Goal: Information Seeking & Learning: Find contact information

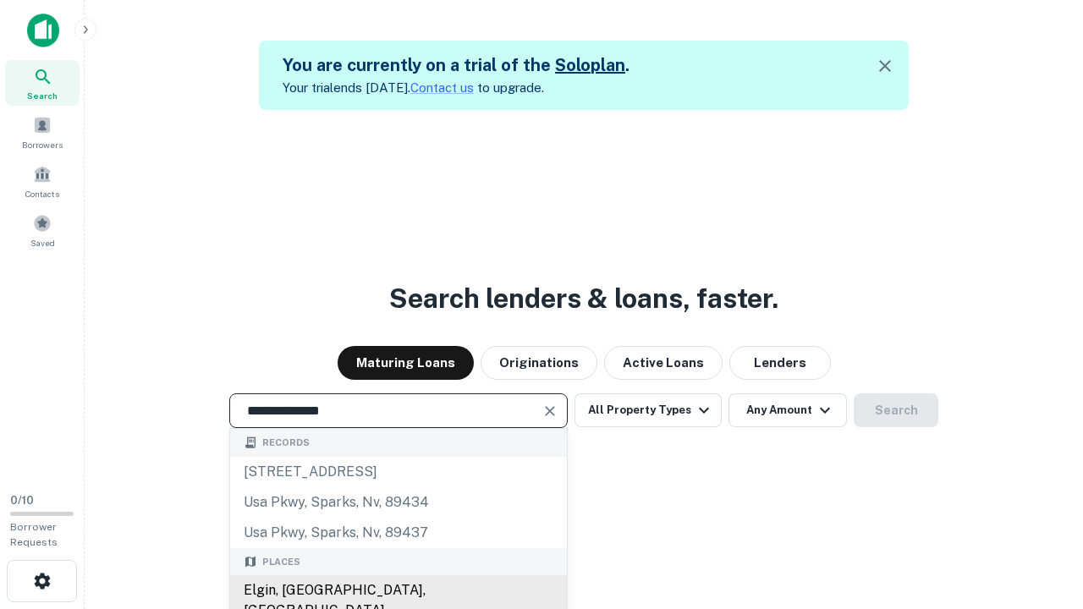
click at [398, 590] on div "Elgin, [GEOGRAPHIC_DATA], [GEOGRAPHIC_DATA]" at bounding box center [398, 600] width 337 height 51
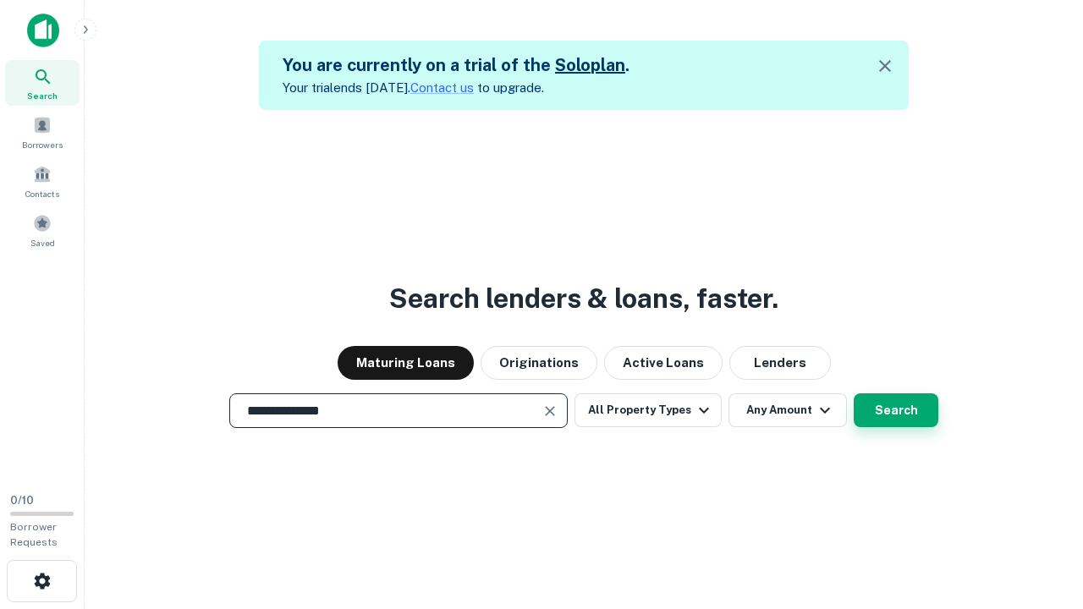
type input "**********"
click at [854, 393] on button "Search" at bounding box center [896, 410] width 85 height 34
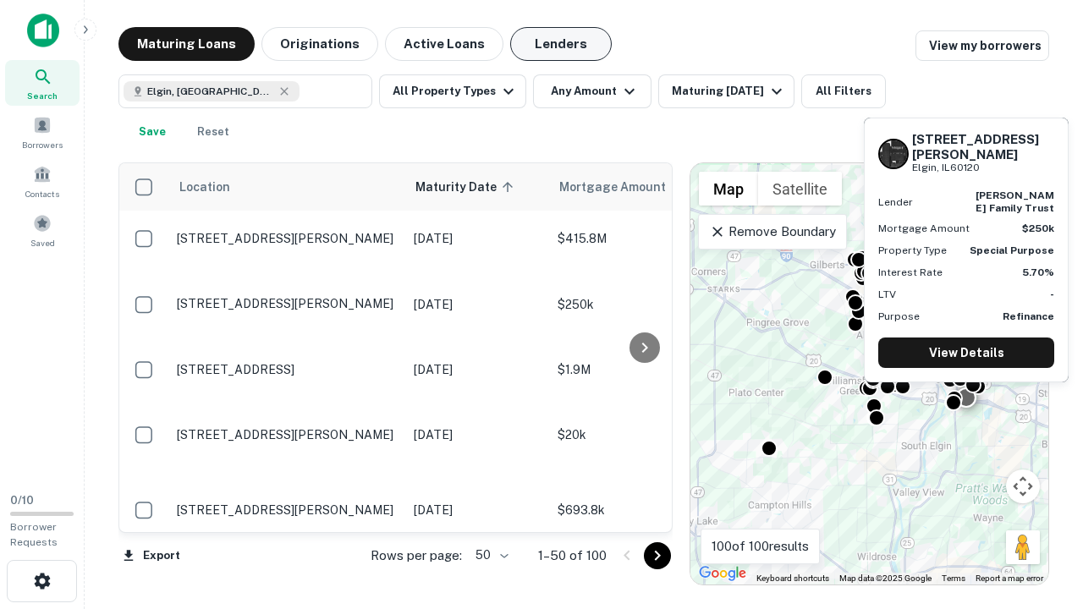
click at [561, 44] on button "Lenders" at bounding box center [561, 44] width 102 height 34
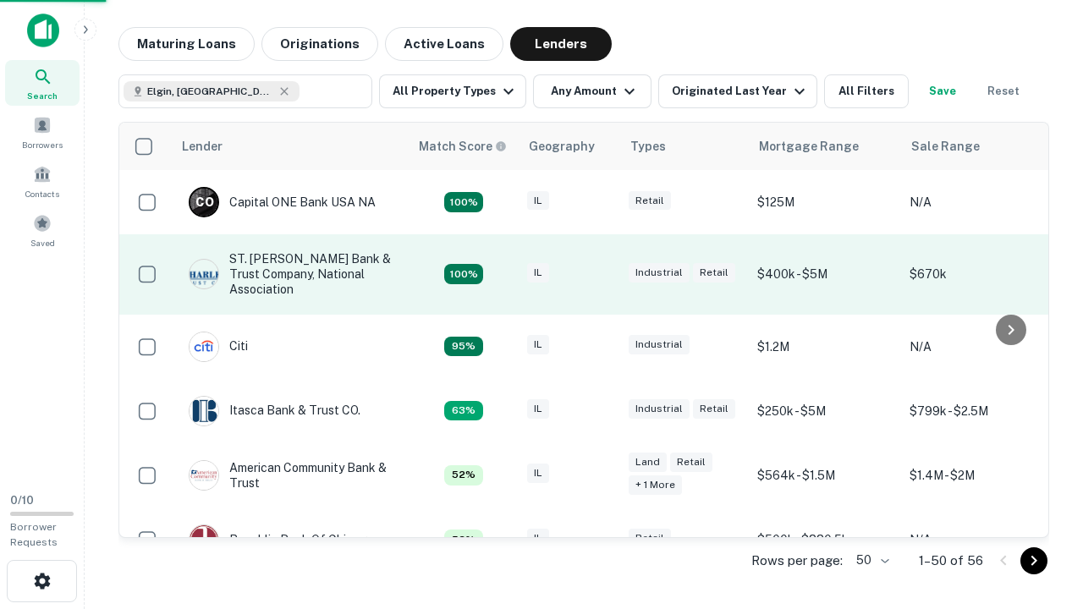
click at [601, 274] on div "IL" at bounding box center [569, 274] width 85 height 23
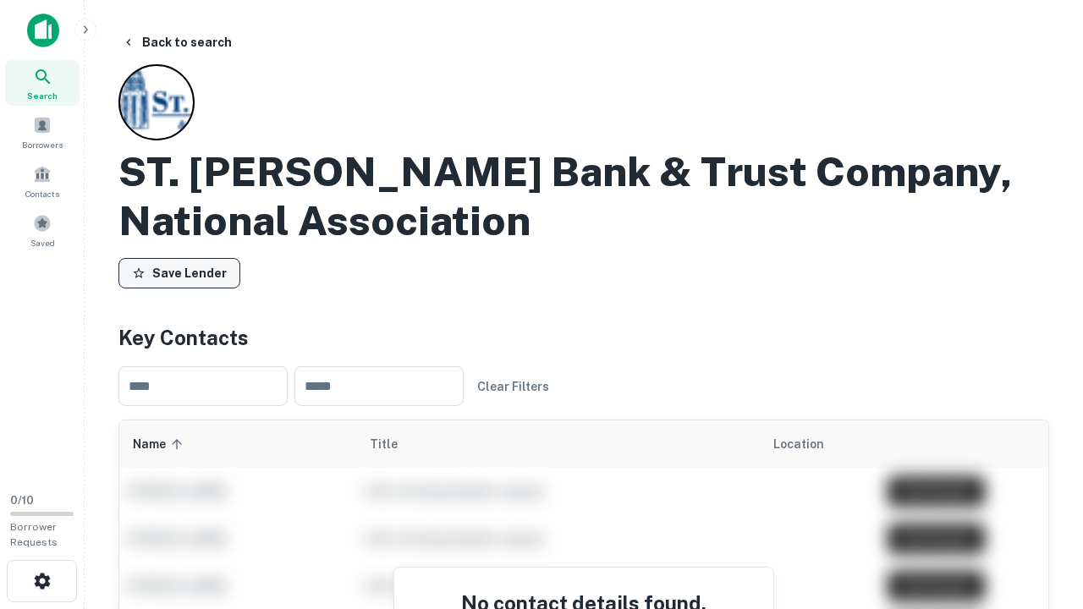
click at [179, 273] on button "Save Lender" at bounding box center [179, 273] width 122 height 30
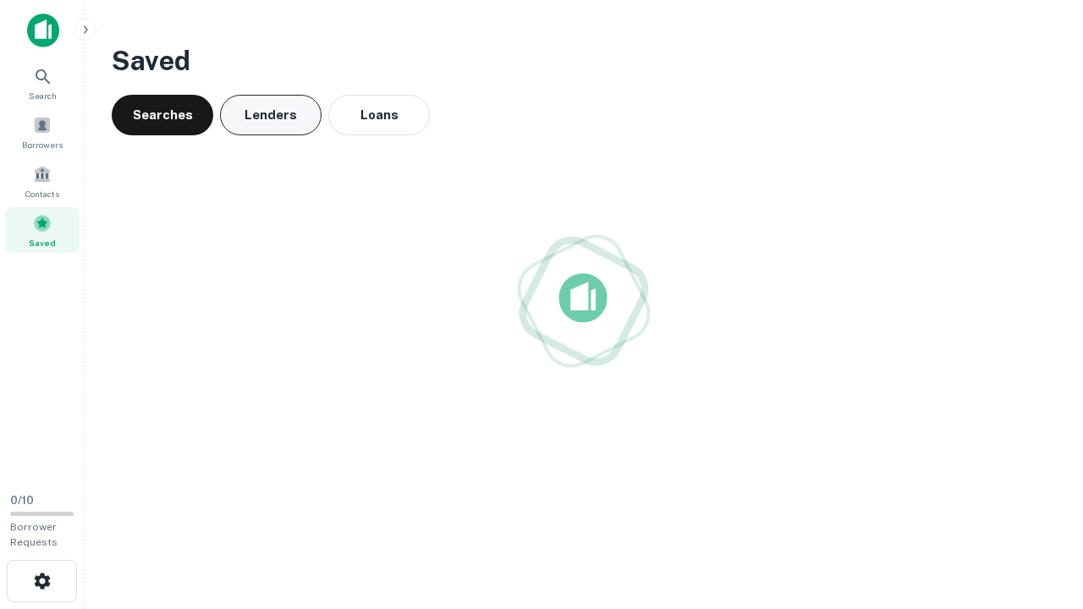
click at [271, 115] on button "Lenders" at bounding box center [271, 115] width 102 height 41
